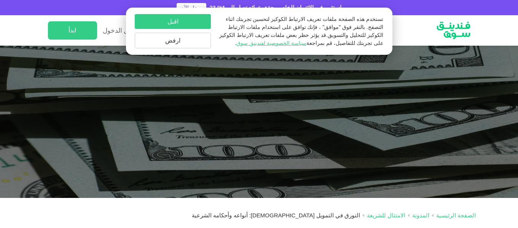
click at [170, 43] on button "ارفض" at bounding box center [173, 41] width 76 height 16
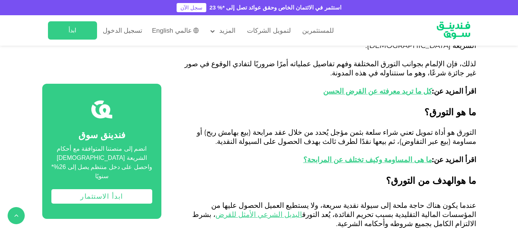
scroll to position [518, 0]
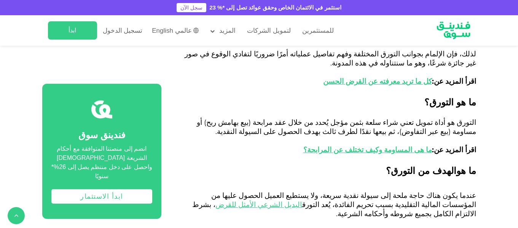
click at [364, 118] on span "التورق هو أداة تمويل تعني شراء سلعة بثمن مؤجل يُحدد من خلال عقد مرابحة (بيع بها…" at bounding box center [336, 136] width 279 height 36
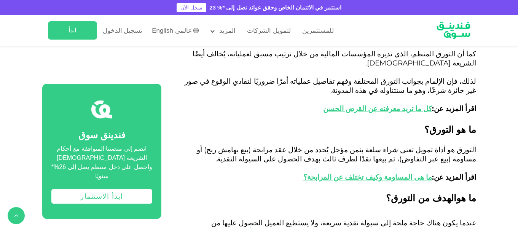
scroll to position [498, 0]
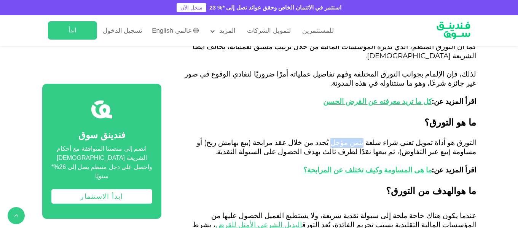
drag, startPoint x: 363, startPoint y: 106, endPoint x: 389, endPoint y: 104, distance: 25.6
click at [389, 138] on span "التورق هو أداة تمويل تعني شراء سلعة بثمن مؤجل يُحدد من خلال عقد مرابحة (بيع بها…" at bounding box center [336, 156] width 279 height 36
click at [347, 138] on span "التورق هو أداة تمويل تعني شراء سلعة بثمن مؤجل يُحدد من خلال عقد مرابحة (بيع بها…" at bounding box center [336, 156] width 279 height 36
drag, startPoint x: 349, startPoint y: 113, endPoint x: 394, endPoint y: 111, distance: 44.2
click at [394, 138] on span "التورق هو أداة تمويل تعني شراء سلعة بثمن مؤجل يُحدد من خلال عقد مرابحة (بيع بها…" at bounding box center [336, 156] width 279 height 36
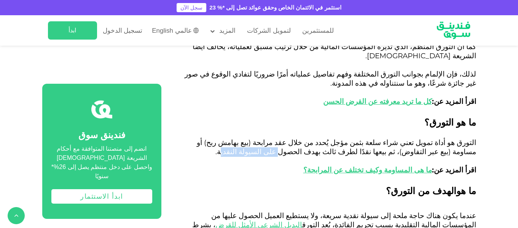
click at [351, 138] on span "التورق هو أداة تمويل تعني شراء سلعة بثمن مؤجل يُحدد من خلال عقد مرابحة (بيع بها…" at bounding box center [336, 156] width 279 height 36
click at [349, 138] on span "التورق هو أداة تمويل تعني شراء سلعة بثمن مؤجل يُحدد من خلال عقد مرابحة (بيع بها…" at bounding box center [336, 156] width 279 height 36
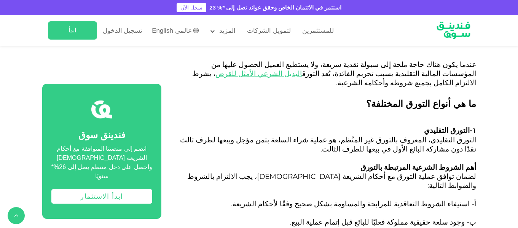
scroll to position [649, 0]
click at [473, 172] on span "لضمان توافق عملية التورق مع أحكام الشريعة [DEMOGRAPHIC_DATA]، يجب الالتزام بالش…" at bounding box center [331, 181] width 289 height 18
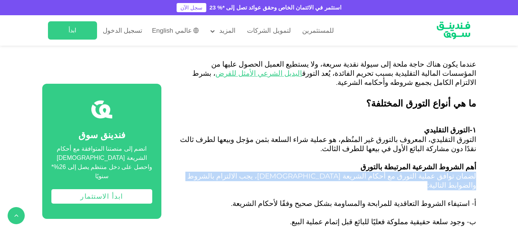
click at [473, 172] on span "لضمان توافق عملية التورق مع أحكام الشريعة [DEMOGRAPHIC_DATA]، يجب الالتزام بالش…" at bounding box center [331, 181] width 289 height 18
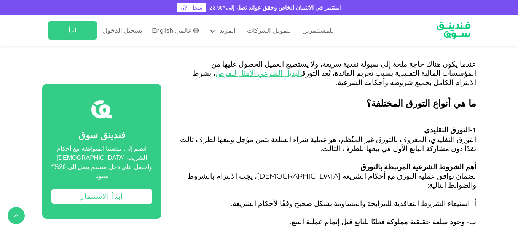
click at [471, 172] on span "لضمان توافق عملية التورق مع أحكام الشريعة [DEMOGRAPHIC_DATA]، يجب الالتزام بالش…" at bounding box center [331, 181] width 289 height 18
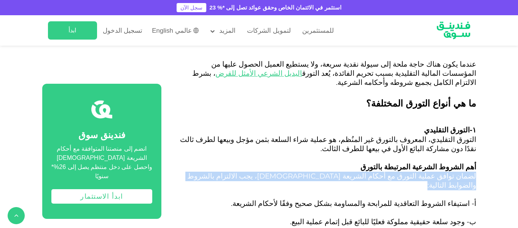
click at [471, 172] on span "لضمان توافق عملية التورق مع أحكام الشريعة [DEMOGRAPHIC_DATA]، يجب الالتزام بالش…" at bounding box center [331, 181] width 289 height 18
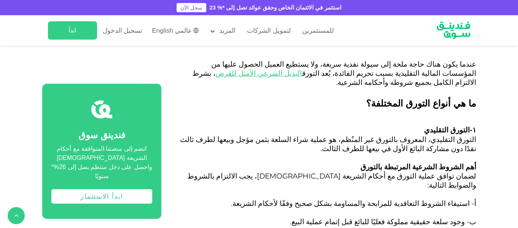
click at [383, 97] on h2 "ما هي أنواع التورق المختلفة؟" at bounding box center [327, 110] width 297 height 27
click at [306, 97] on h2 "ما هي أنواع التورق المختلفة؟" at bounding box center [327, 110] width 297 height 27
